Goal: Information Seeking & Learning: Learn about a topic

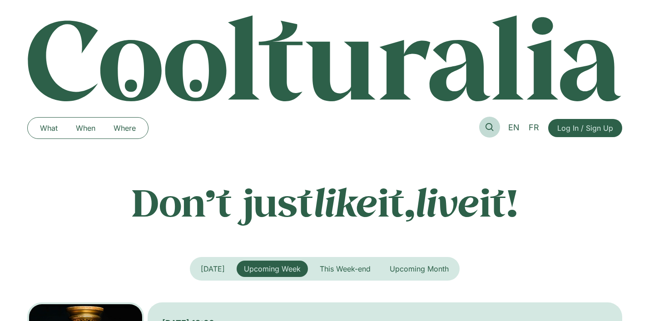
click at [495, 127] on link at bounding box center [489, 127] width 21 height 21
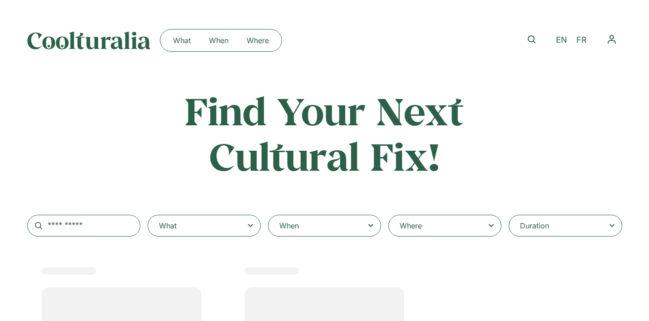
select select
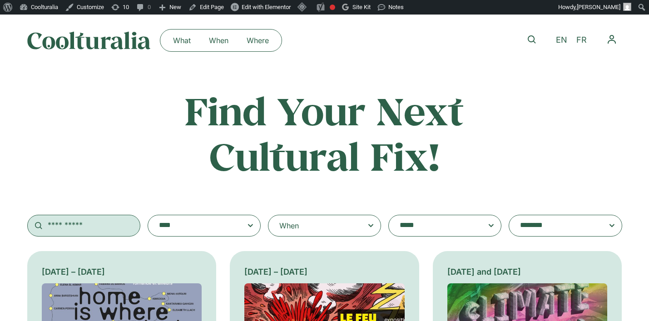
click at [127, 225] on input "text" at bounding box center [83, 226] width 113 height 22
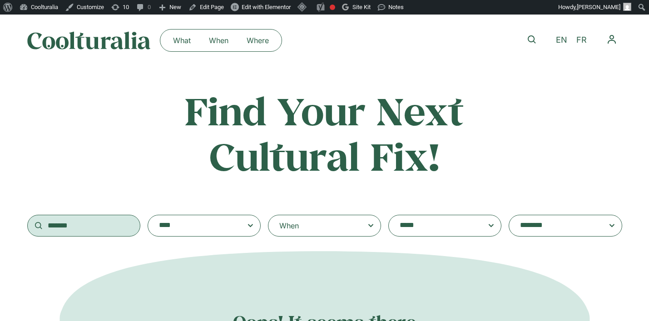
drag, startPoint x: 99, startPoint y: 219, endPoint x: 49, endPoint y: 221, distance: 50.4
click at [49, 221] on input "*******" at bounding box center [83, 226] width 113 height 22
drag, startPoint x: 47, startPoint y: 224, endPoint x: 100, endPoint y: 225, distance: 52.7
click at [100, 225] on input "*******" at bounding box center [83, 226] width 113 height 22
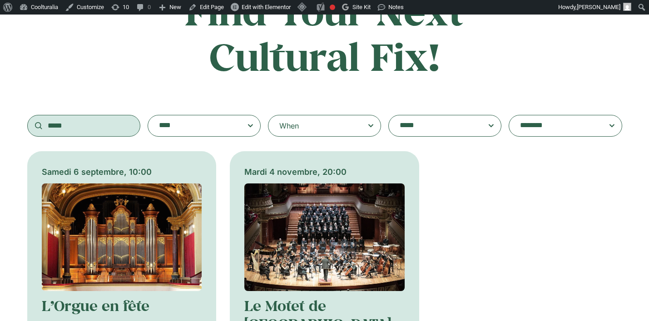
scroll to position [99, 0]
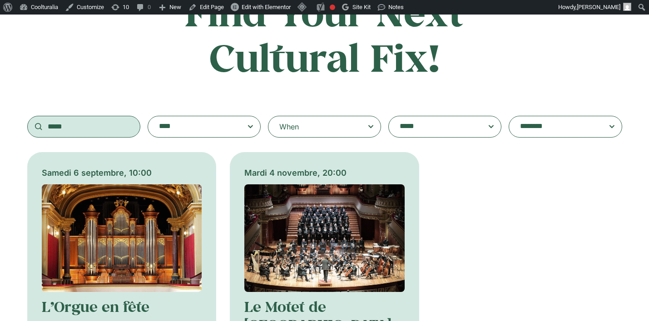
type input "*****"
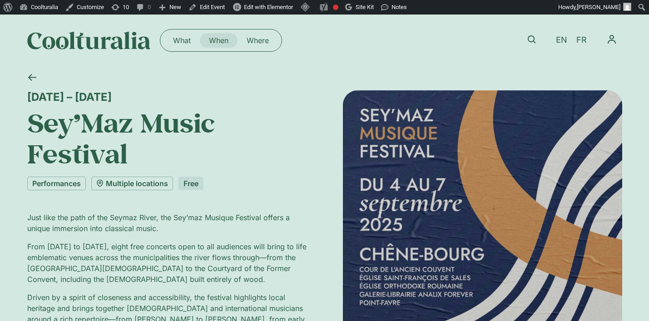
click at [222, 40] on link "When" at bounding box center [219, 40] width 38 height 15
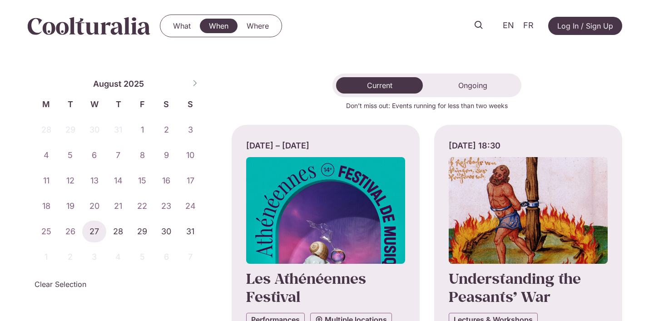
click at [193, 80] on icon at bounding box center [195, 83] width 6 height 6
select select "*"
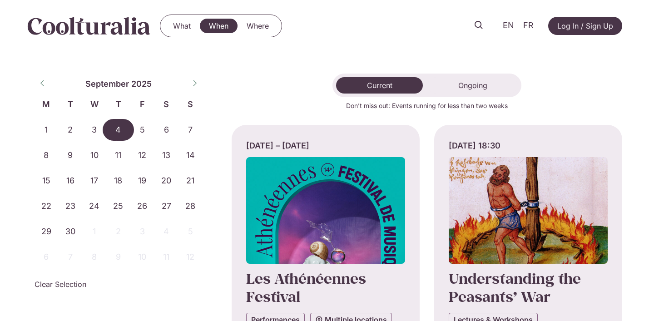
click at [121, 130] on span "4" at bounding box center [118, 130] width 24 height 22
click at [197, 135] on span "7" at bounding box center [190, 130] width 24 height 22
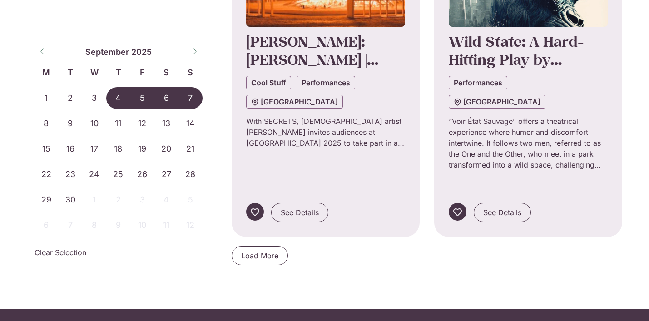
scroll to position [998, 0]
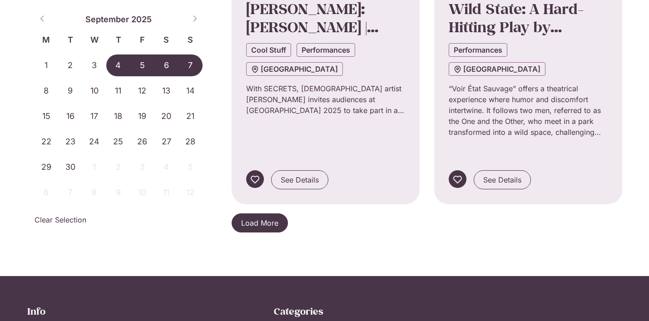
click at [273, 218] on span "Load More" at bounding box center [259, 223] width 37 height 11
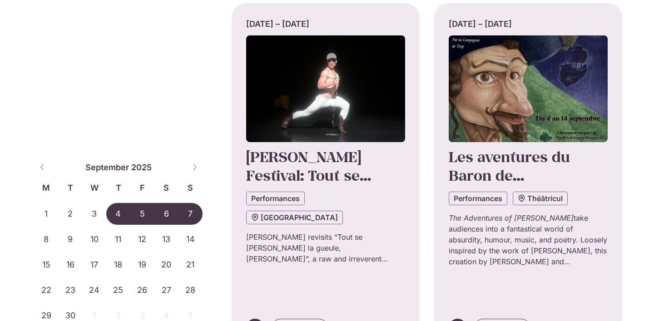
scroll to position [1953, 0]
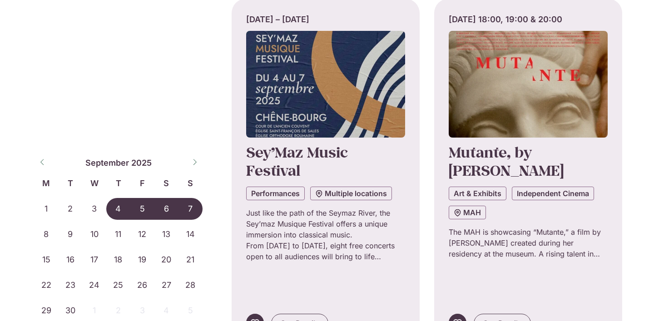
scroll to position [3077, 0]
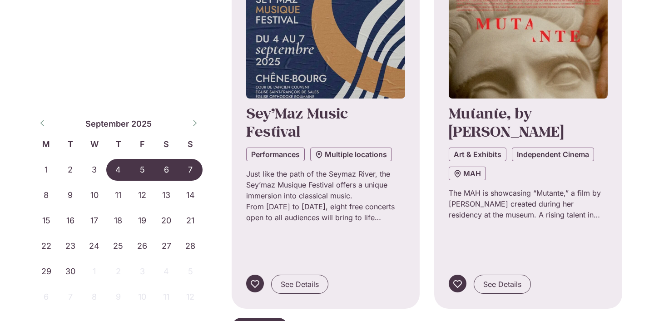
click at [267, 321] on span "Load More" at bounding box center [259, 327] width 37 height 11
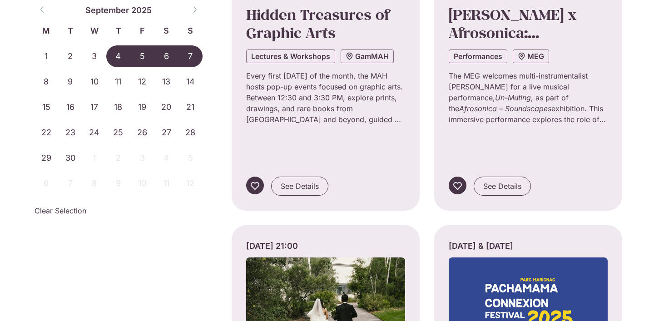
scroll to position [3428, 0]
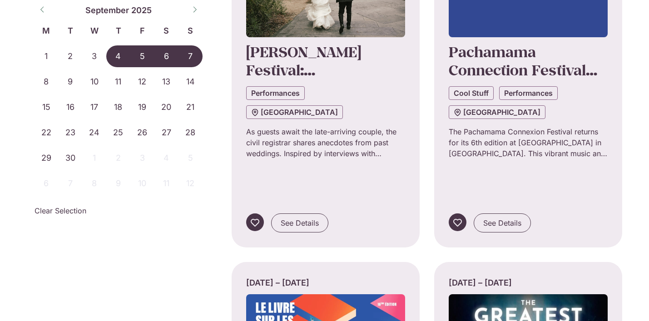
scroll to position [3849, 0]
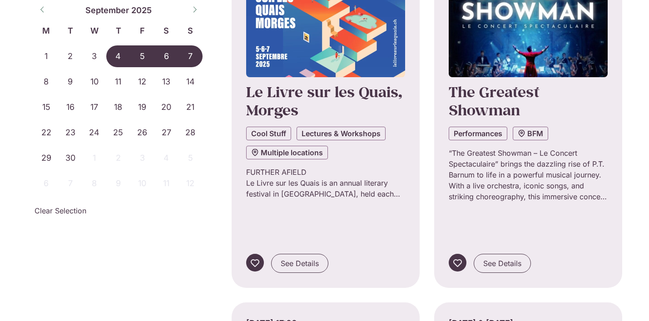
scroll to position [4107, 0]
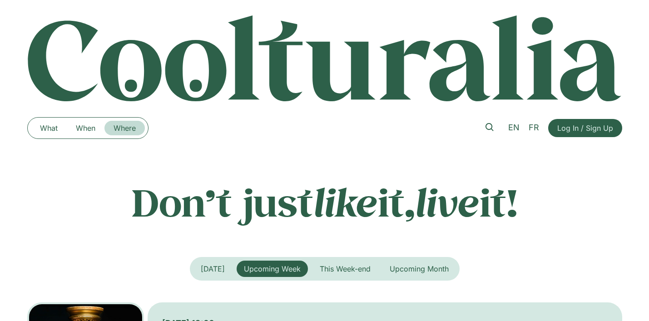
click at [131, 127] on link "Where" at bounding box center [124, 128] width 40 height 15
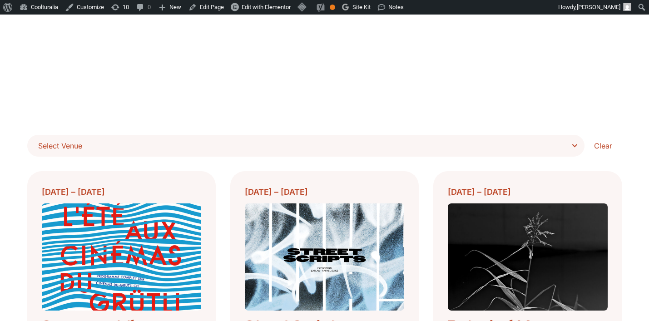
scroll to position [214, 0]
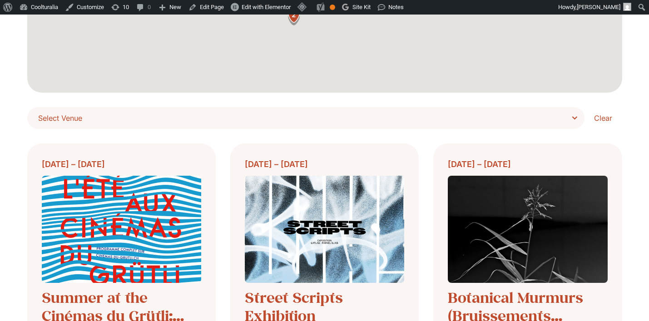
click at [562, 124] on span "Select Venue" at bounding box center [309, 118] width 542 height 13
click at [0, 0] on select "**********" at bounding box center [0, 0] width 0 height 0
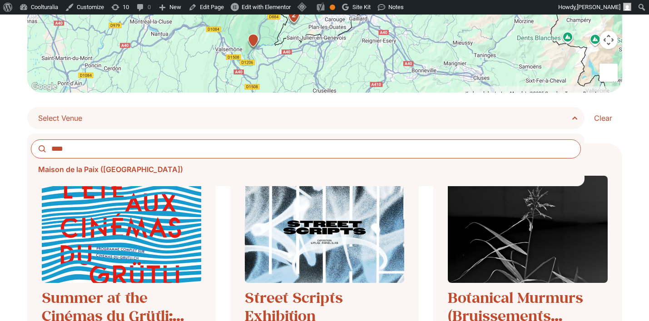
type input "****"
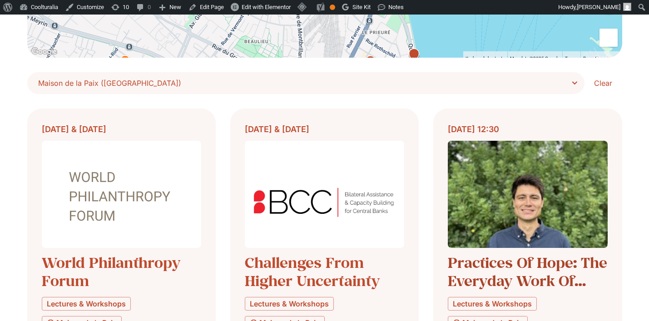
scroll to position [248, 0]
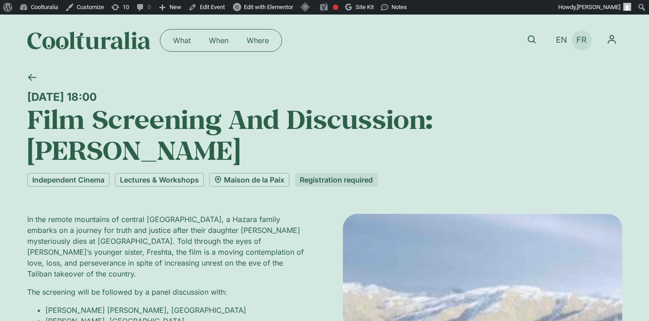
click at [579, 44] on span "FR" at bounding box center [581, 40] width 10 height 10
